Goal: Task Accomplishment & Management: Complete application form

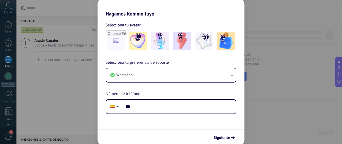
click at [270, 24] on div "Hagamos Kommo tuyo Selecciona tu avatar Selecciona tu preferencia de soporte Wh…" at bounding box center [171, 72] width 342 height 144
click at [229, 136] on span "Siguiente" at bounding box center [222, 138] width 16 height 4
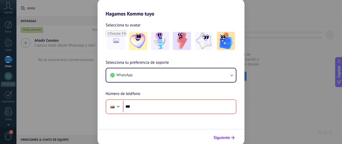
click at [229, 136] on span "Siguiente" at bounding box center [222, 138] width 16 height 4
click at [263, 87] on div "Hagamos Kommo tuyo Selecciona tu avatar Selecciona tu preferencia de soporte Wh…" at bounding box center [171, 72] width 342 height 144
click at [262, 37] on div "Hagamos Kommo tuyo Selecciona tu avatar Selecciona tu preferencia de soporte Wh…" at bounding box center [171, 72] width 342 height 144
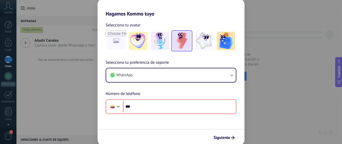
click at [186, 42] on img at bounding box center [182, 41] width 18 height 18
click at [258, 47] on div "Hagamos Kommo tuyo Selecciona tu avatar Restablecer Selecciona tu preferencia d…" at bounding box center [171, 72] width 342 height 144
click at [58, 107] on div "Hagamos Kommo tuyo Selecciona tu avatar Restablecer Selecciona tu preferencia d…" at bounding box center [171, 72] width 342 height 144
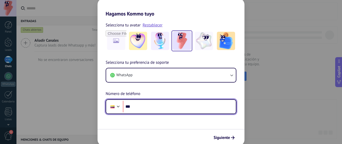
click at [117, 107] on div at bounding box center [118, 106] width 6 height 6
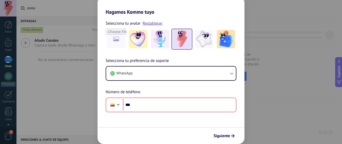
scroll to position [2, 0]
click at [82, 73] on div "Hagamos Kommo tuyo Selecciona tu avatar Restablecer Selecciona tu preferencia d…" at bounding box center [171, 72] width 342 height 144
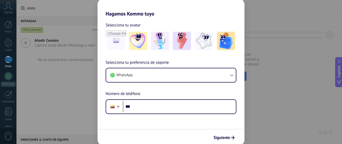
drag, startPoint x: 264, startPoint y: 104, endPoint x: 292, endPoint y: 47, distance: 63.4
click at [292, 47] on div "Hagamos Kommo tuyo Selecciona tu avatar Selecciona tu preferencia de soporte Wh…" at bounding box center [171, 72] width 342 height 144
click at [268, 29] on div "Hagamos Kommo tuyo Selecciona tu avatar Selecciona tu preferencia de soporte Wh…" at bounding box center [171, 72] width 342 height 144
